Goal: Subscribe to service/newsletter

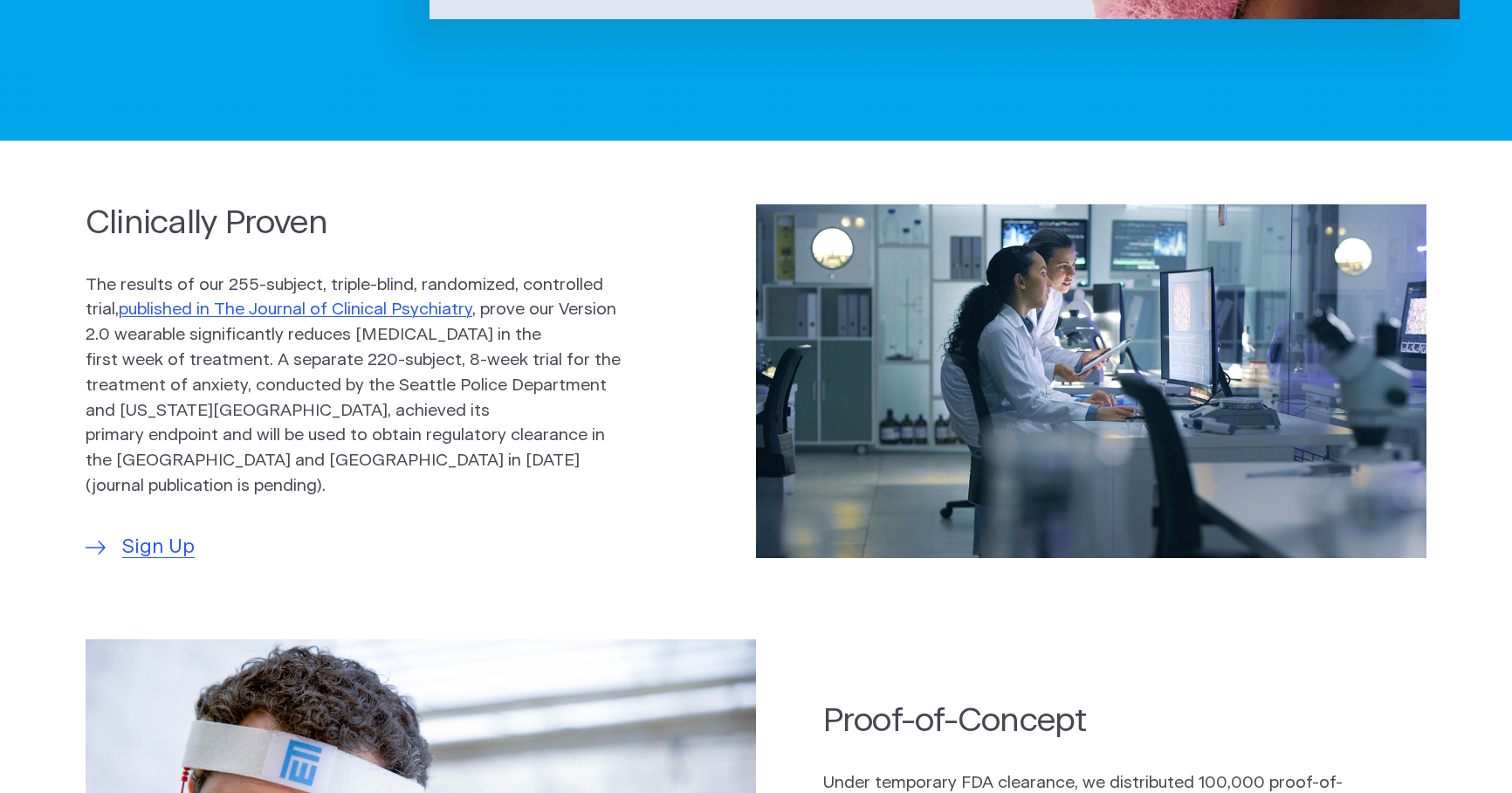
scroll to position [874, 0]
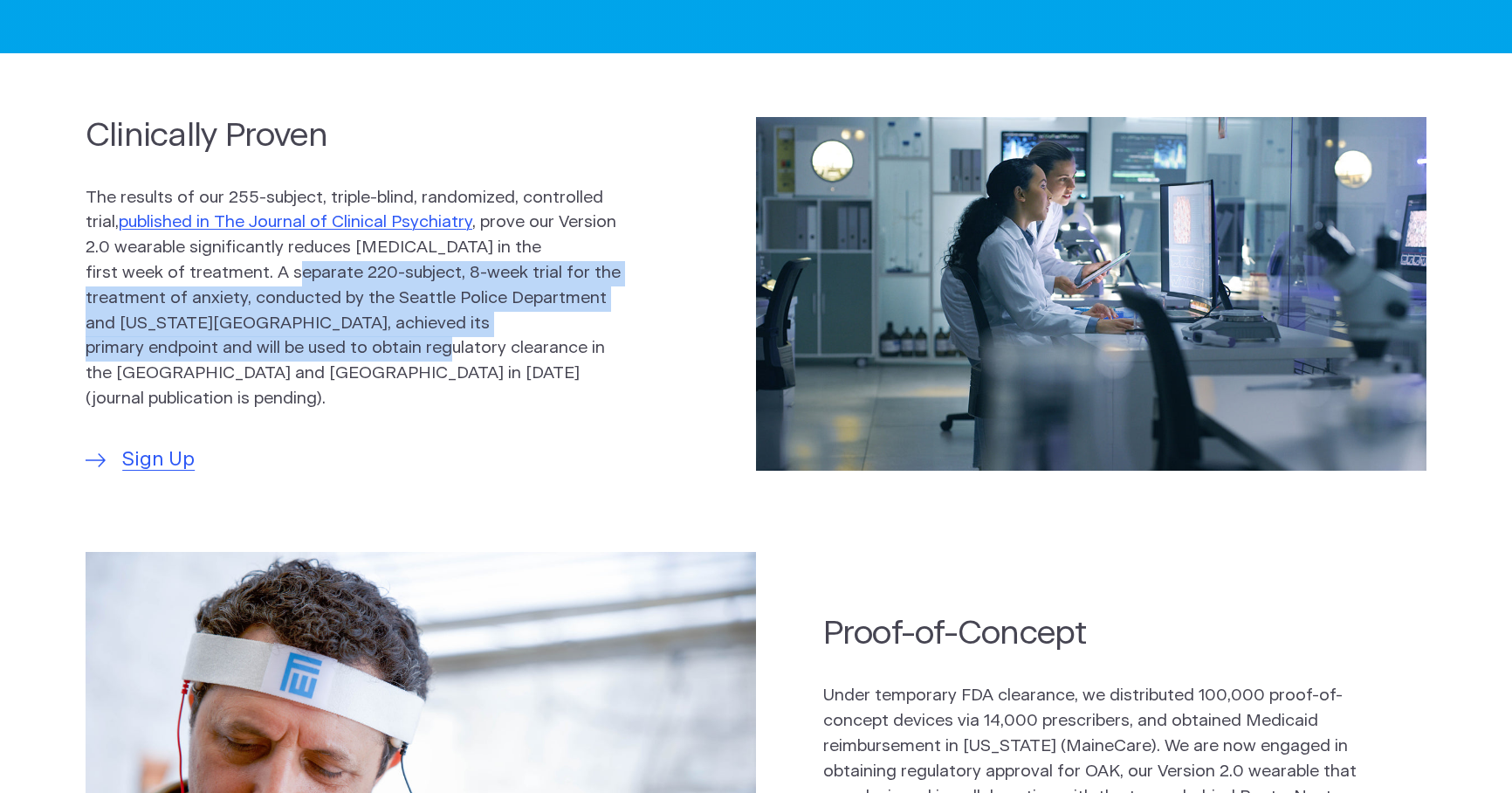
drag, startPoint x: 233, startPoint y: 276, endPoint x: 281, endPoint y: 364, distance: 100.2
click at [281, 364] on p "The results of our 255-subject, triple-blind, randomized, controlled trial, pub…" at bounding box center [354, 299] width 536 height 227
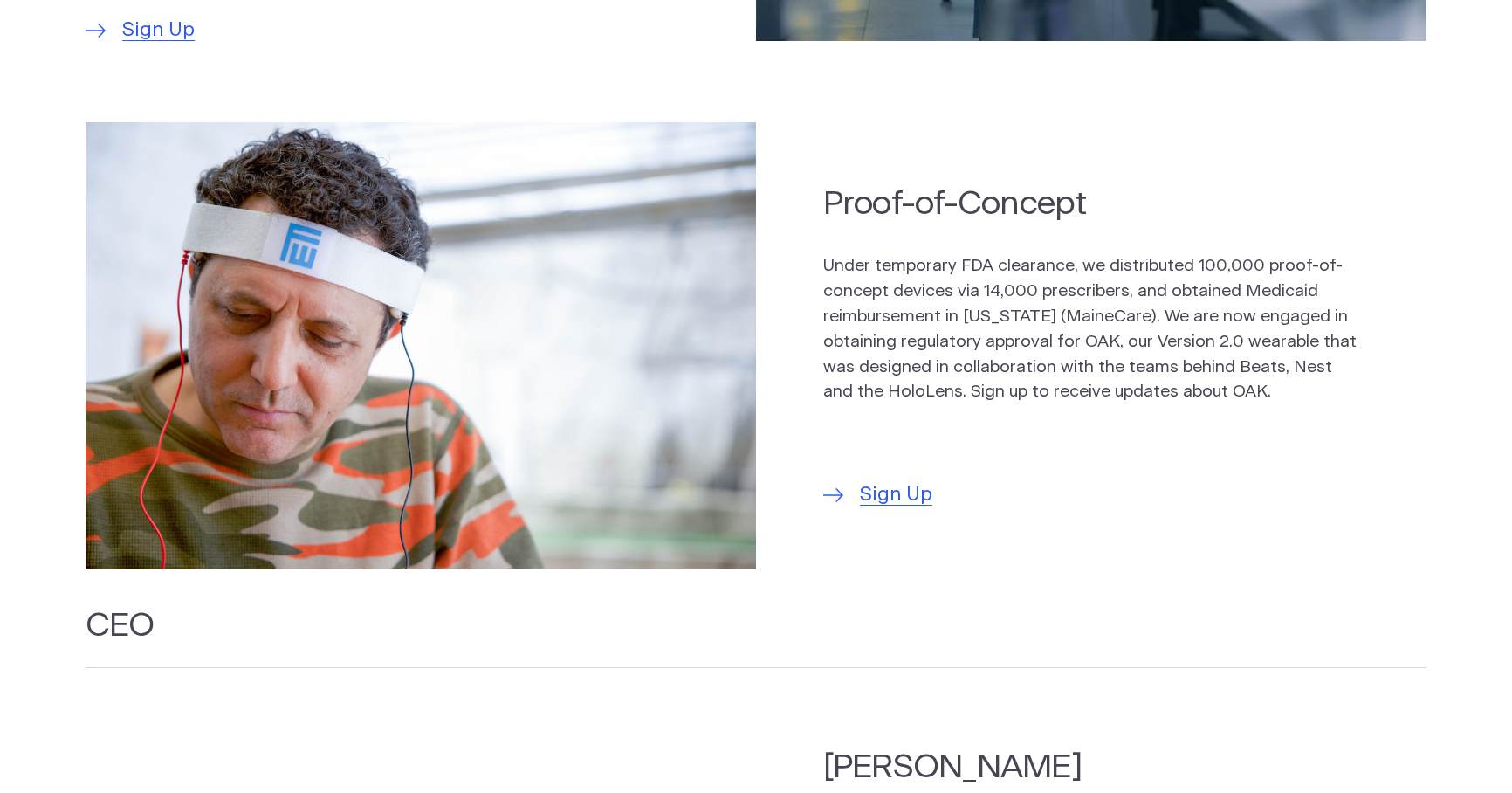
scroll to position [1310, 0]
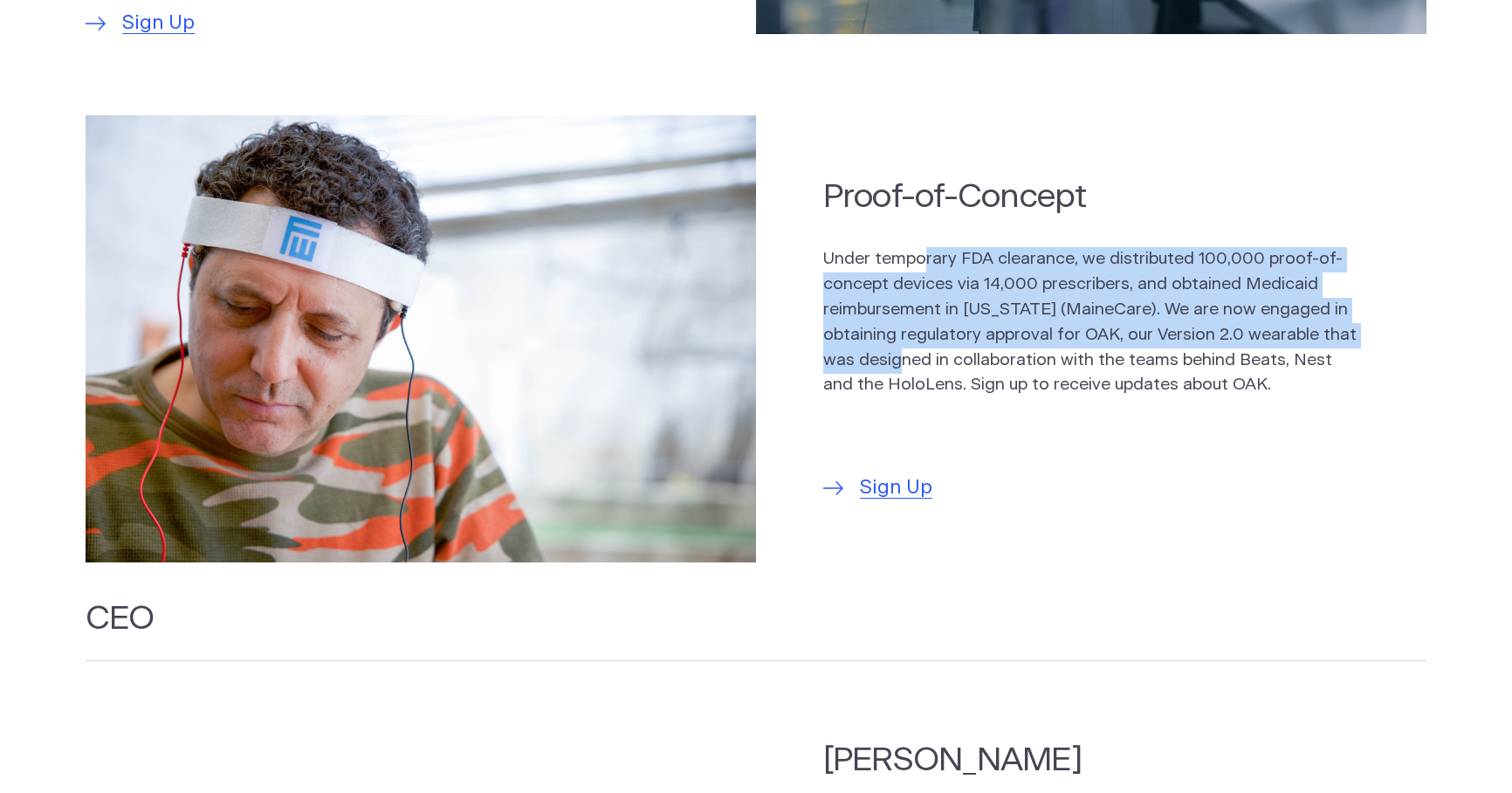
drag, startPoint x: 922, startPoint y: 250, endPoint x: 941, endPoint y: 346, distance: 97.9
click at [941, 346] on p "Under temporary FDA clearance, we distributed 100,000 proof-of-concept devices …" at bounding box center [1091, 322] width 536 height 151
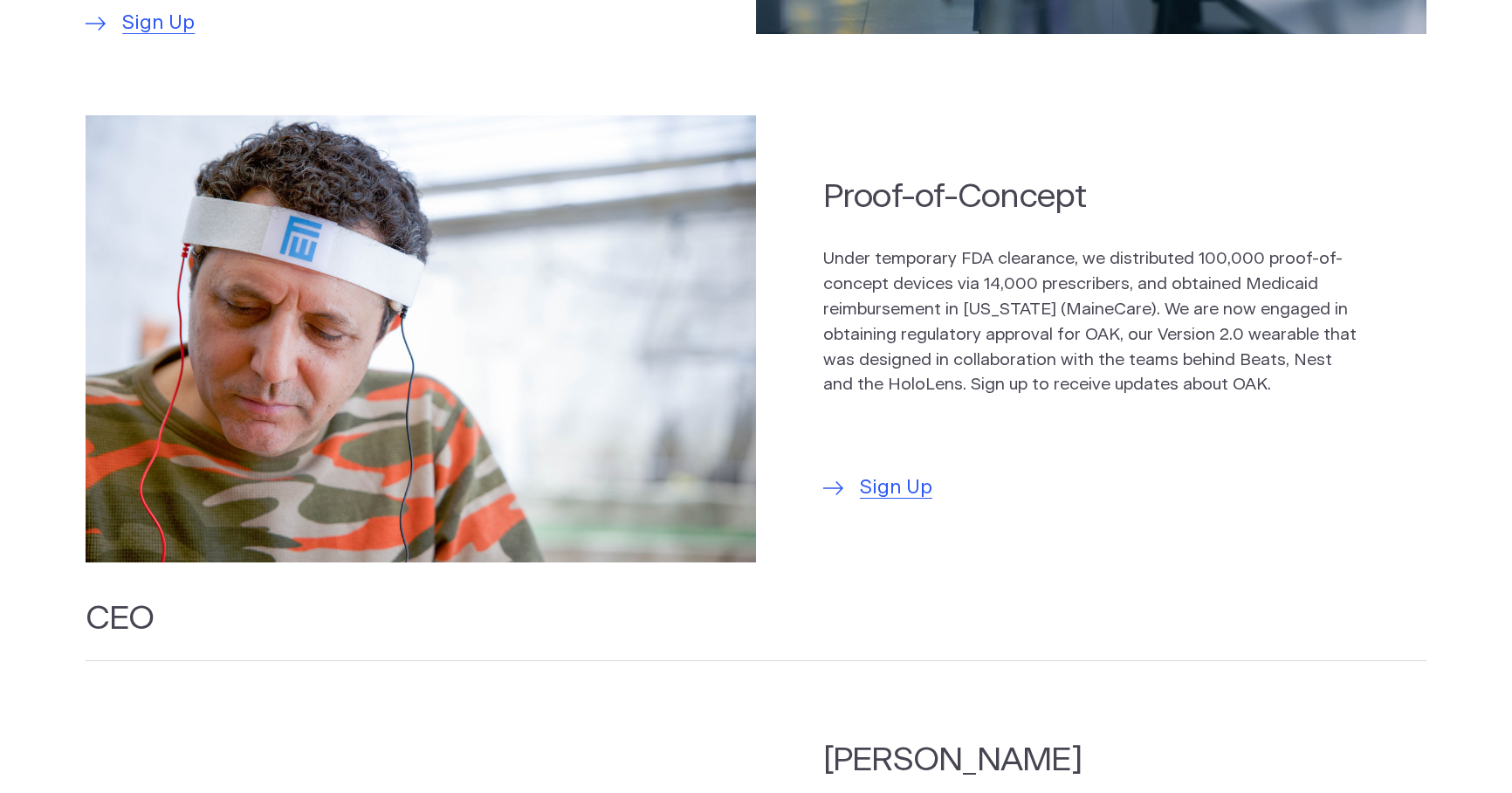
drag, startPoint x: 941, startPoint y: 346, endPoint x: 942, endPoint y: 367, distance: 21.0
click at [942, 367] on p "Under temporary FDA clearance, we distributed 100,000 proof-of-concept devices …" at bounding box center [1091, 322] width 536 height 151
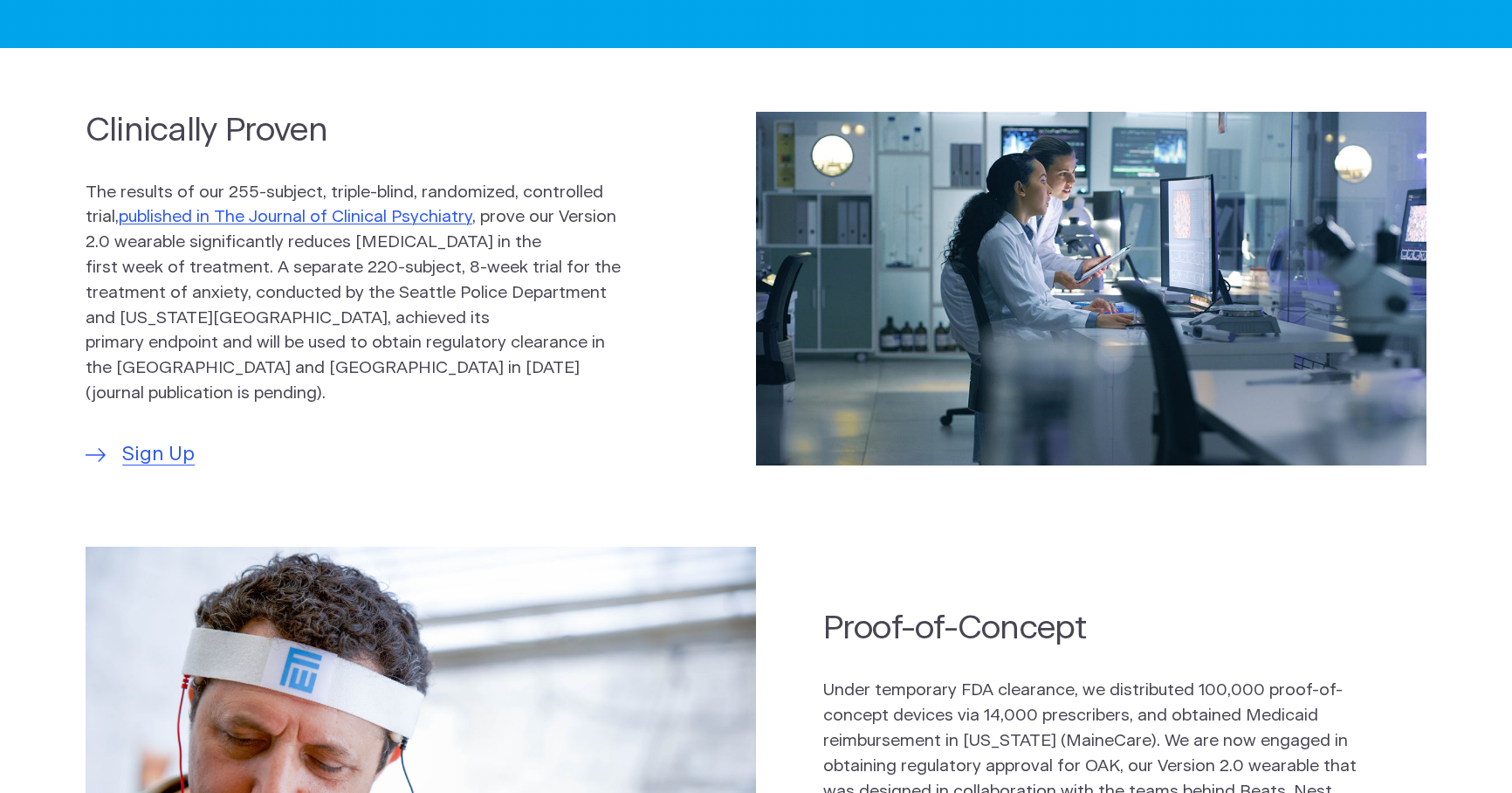
scroll to position [874, 0]
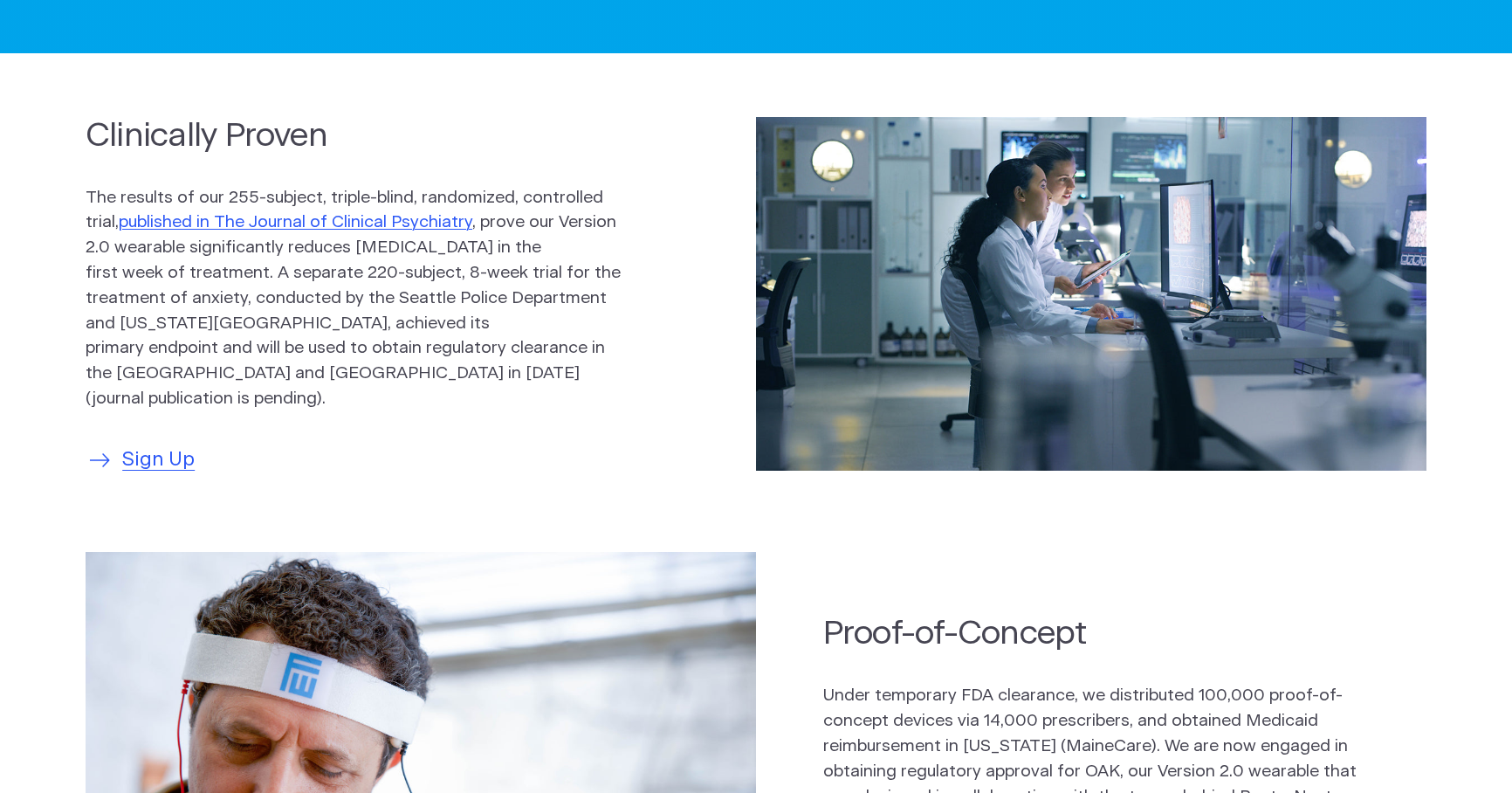
click at [158, 445] on span "Sign Up" at bounding box center [158, 460] width 73 height 30
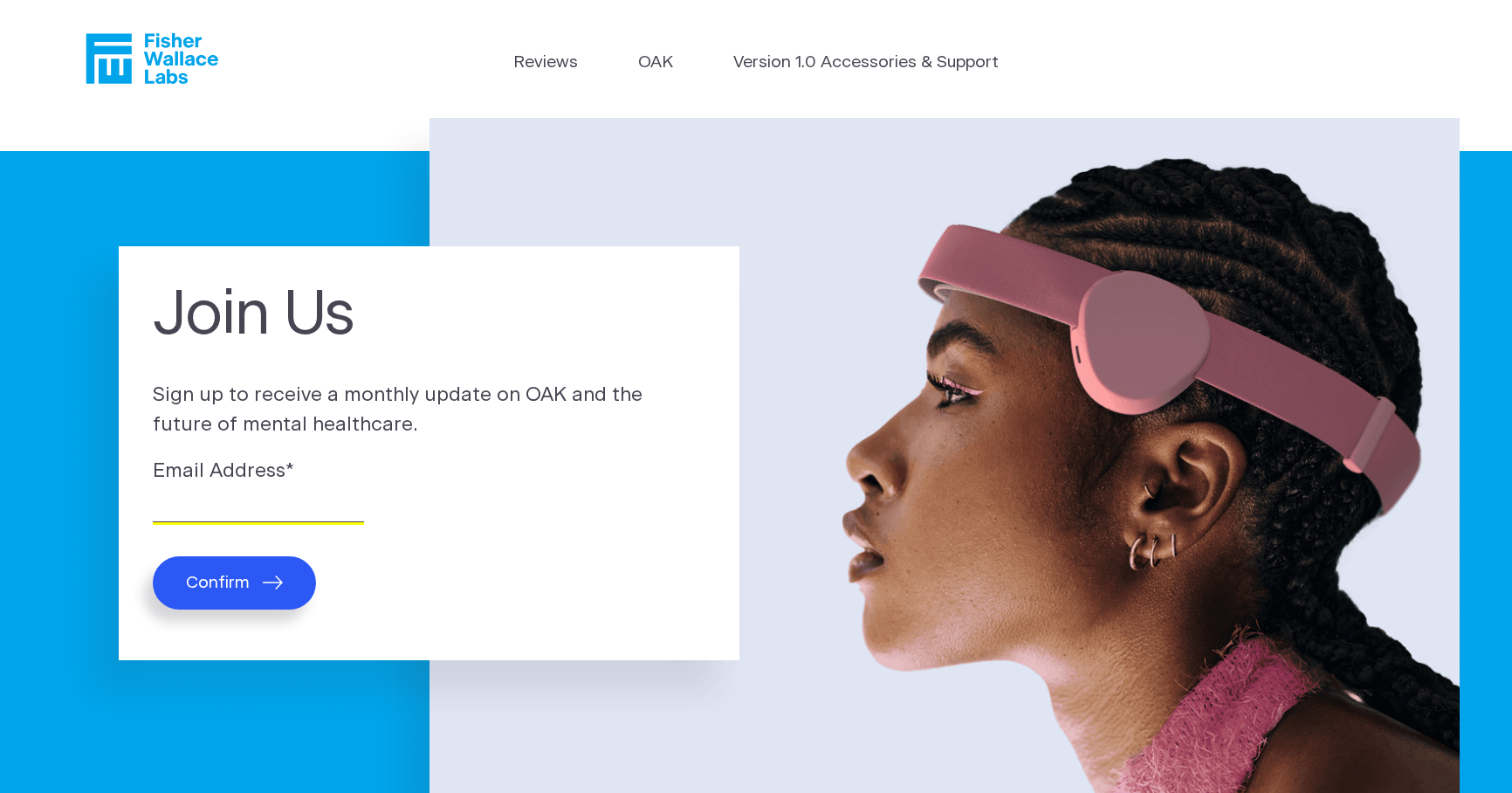
click at [236, 512] on input "Email Address *" at bounding box center [258, 508] width 211 height 27
type input "jacobfishy@gmail.com"
click at [388, 474] on label "Email Address *" at bounding box center [430, 472] width 554 height 30
click at [364, 495] on input "jacobfishy@gmail.com" at bounding box center [258, 508] width 211 height 27
click at [225, 589] on span "Confirm" at bounding box center [218, 582] width 64 height 20
